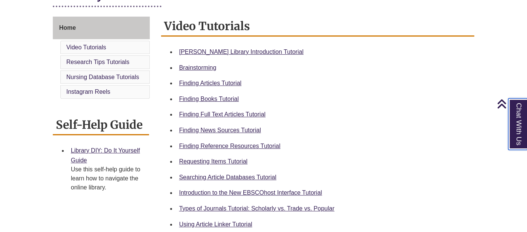
scroll to position [191, 0]
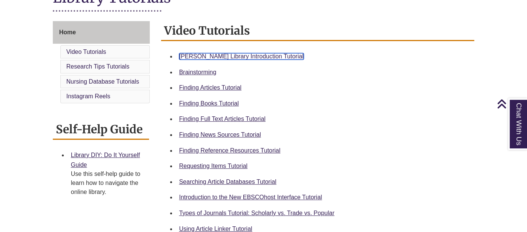
click at [232, 57] on link "Berntsen Library Introduction Tutorial" at bounding box center [241, 56] width 125 height 6
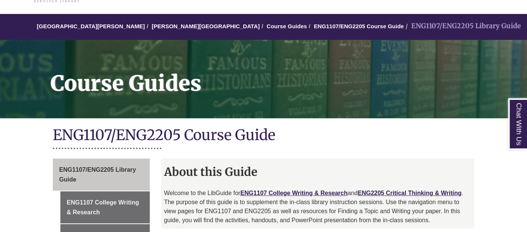
scroll to position [138, 0]
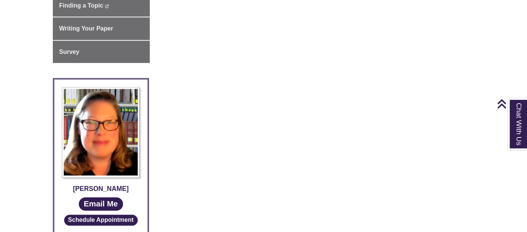
scroll to position [182, 0]
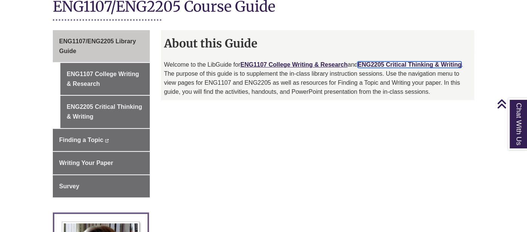
click at [431, 62] on link "ENG2205 Critical Thinking & Writing" at bounding box center [410, 65] width 104 height 6
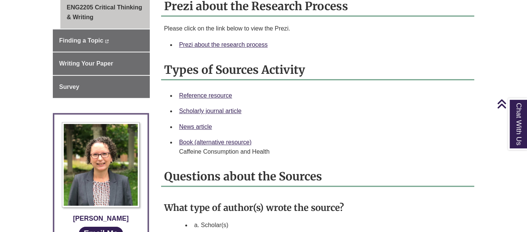
scroll to position [280, 0]
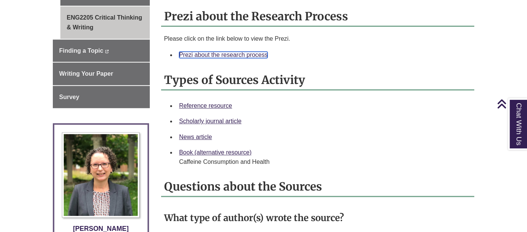
click at [239, 52] on link "Prezi about the research process" at bounding box center [223, 55] width 89 height 6
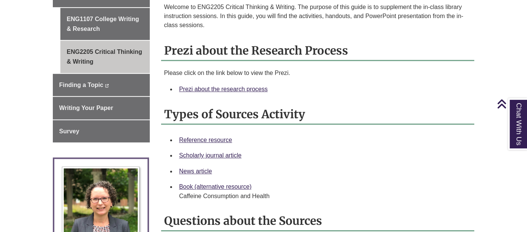
scroll to position [247, 0]
